Goal: Information Seeking & Learning: Learn about a topic

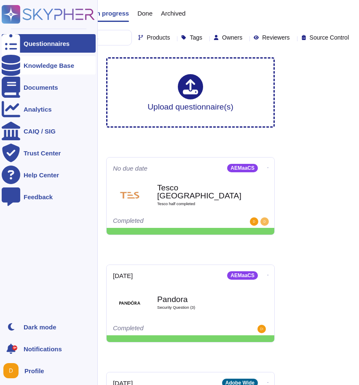
click at [13, 69] on div at bounding box center [11, 65] width 19 height 19
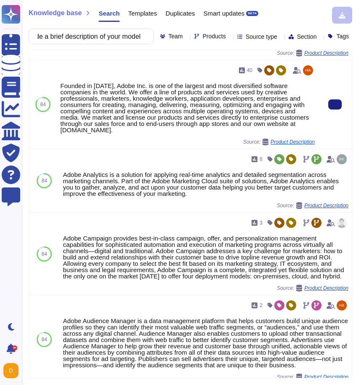
scroll to position [128, 0]
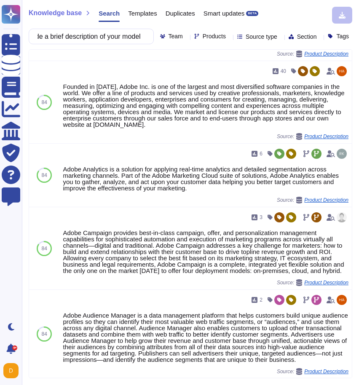
click at [203, 39] on span "Products" at bounding box center [214, 36] width 23 height 6
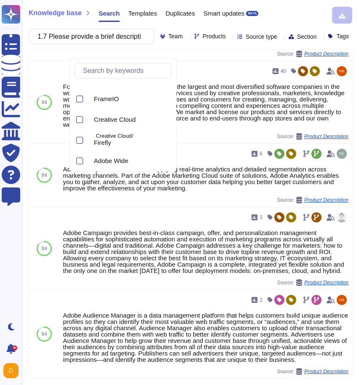
scroll to position [430, 0]
click at [106, 115] on span "Creative Cloud" at bounding box center [115, 116] width 42 height 8
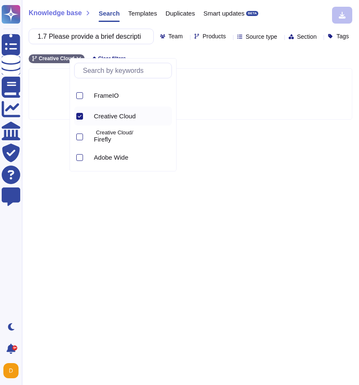
click at [110, 239] on div "Knowledge base Search Templates Duplicates Smart updates BETA 1.7 Please provid…" at bounding box center [190, 192] width 337 height 385
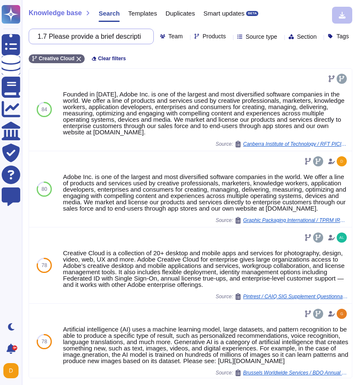
click at [113, 34] on input "1.7 Please provide a brief description of your model" at bounding box center [89, 36] width 112 height 15
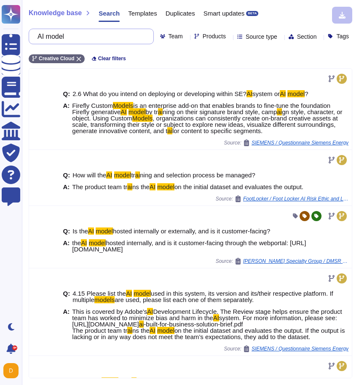
click at [91, 36] on input "AI model" at bounding box center [89, 36] width 112 height 15
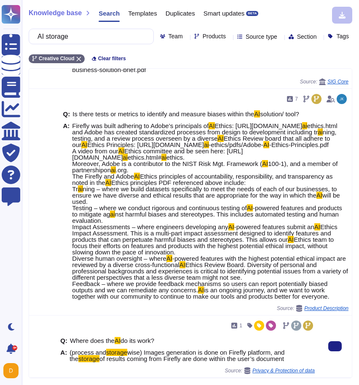
scroll to position [430, 0]
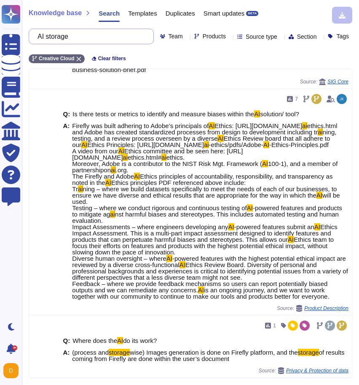
click at [124, 38] on input "AI storage" at bounding box center [89, 36] width 112 height 15
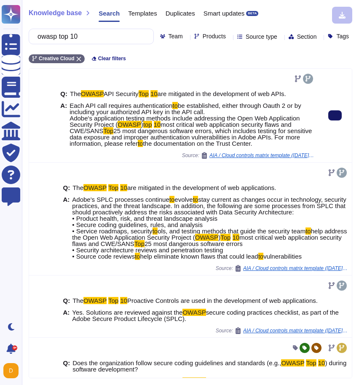
type input "owasp top 10"
click at [329, 120] on button at bounding box center [334, 115] width 13 height 10
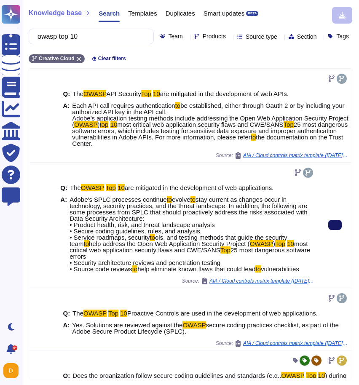
click at [333, 230] on button at bounding box center [334, 225] width 13 height 10
